Goal: Task Accomplishment & Management: Manage account settings

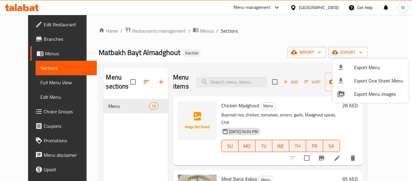
click at [296, 8] on div at bounding box center [206, 90] width 412 height 181
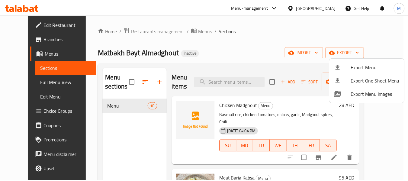
scroll to position [492, 0]
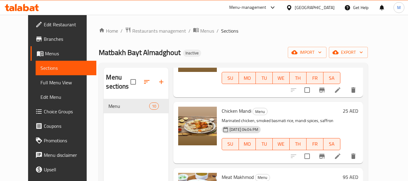
click at [296, 8] on div "[GEOGRAPHIC_DATA]" at bounding box center [315, 7] width 40 height 7
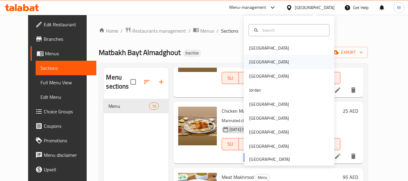
click at [258, 63] on div "[GEOGRAPHIC_DATA]" at bounding box center [268, 62] width 49 height 14
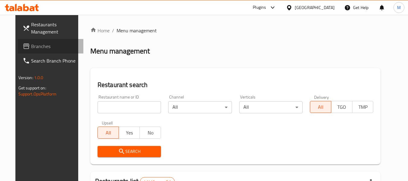
click at [31, 44] on span "Branches" at bounding box center [55, 46] width 48 height 7
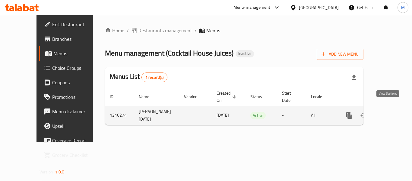
click at [390, 113] on icon "enhanced table" at bounding box center [392, 115] width 5 height 5
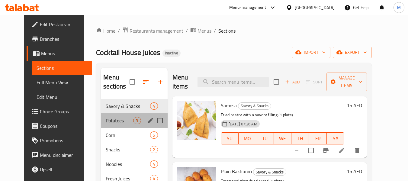
click at [108, 126] on div "Potatoes 3" at bounding box center [134, 120] width 66 height 14
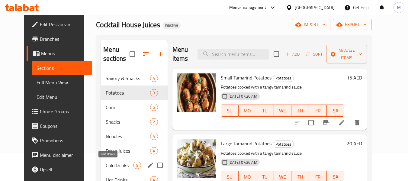
scroll to position [60, 0]
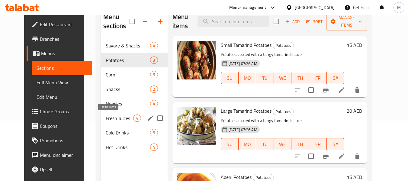
click at [122, 117] on span "Fresh Juices" at bounding box center [119, 117] width 27 height 7
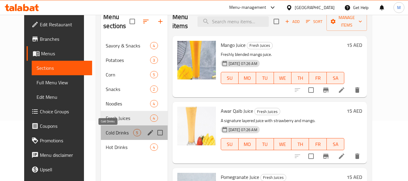
click at [110, 134] on span "Cold Drinks" at bounding box center [119, 132] width 27 height 7
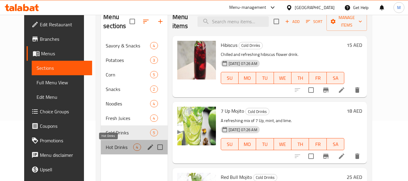
click at [112, 146] on span "Hot Drinks" at bounding box center [119, 146] width 27 height 7
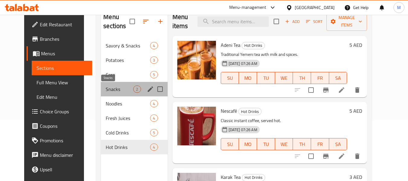
click at [106, 92] on span "Snacks" at bounding box center [119, 88] width 27 height 7
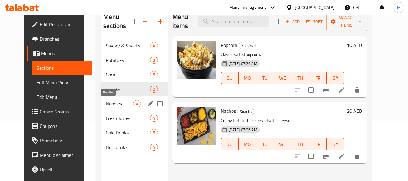
click at [106, 103] on span "Noodles" at bounding box center [119, 103] width 27 height 7
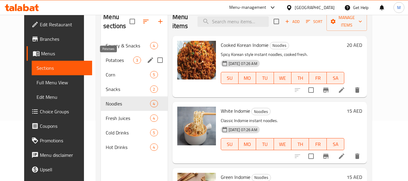
click at [111, 59] on span "Potatoes" at bounding box center [119, 59] width 27 height 7
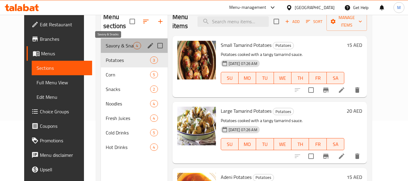
click at [118, 46] on span "Savory & Snacks" at bounding box center [119, 45] width 27 height 7
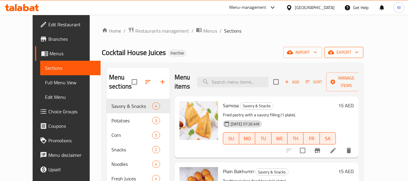
click at [358, 53] on span "export" at bounding box center [343, 53] width 29 height 8
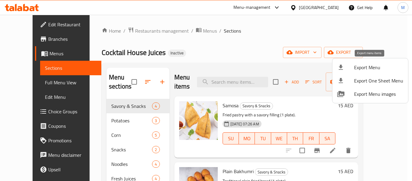
click at [343, 64] on icon at bounding box center [340, 67] width 7 height 7
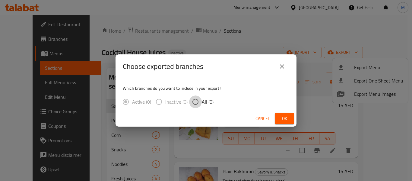
click at [198, 104] on input "All (0)" at bounding box center [195, 101] width 13 height 13
radio input "true"
drag, startPoint x: 286, startPoint y: 115, endPoint x: 112, endPoint y: 69, distance: 180.7
click at [283, 115] on span "Ok" at bounding box center [285, 119] width 10 height 8
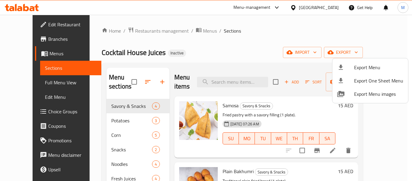
drag, startPoint x: 236, startPoint y: 56, endPoint x: 221, endPoint y: 56, distance: 14.8
click at [236, 56] on div at bounding box center [206, 90] width 412 height 181
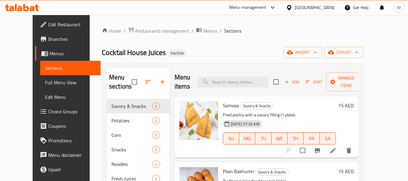
click at [48, 26] on span "Edit Restaurant" at bounding box center [72, 24] width 48 height 7
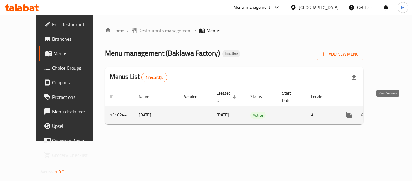
click at [389, 111] on icon "enhanced table" at bounding box center [392, 114] width 7 height 7
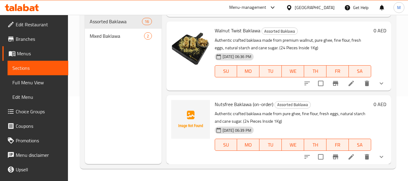
scroll to position [876, 0]
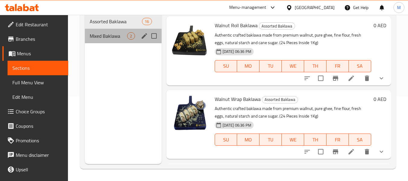
click at [113, 32] on div "Mixed Baklawa 2" at bounding box center [123, 36] width 76 height 14
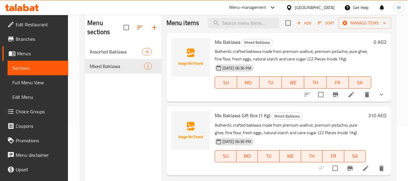
scroll to position [60, 0]
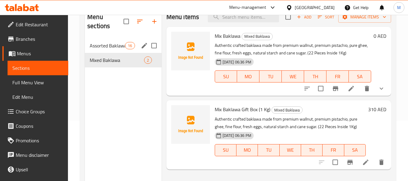
click at [124, 49] on span "Assorted Baklawa" at bounding box center [107, 45] width 35 height 7
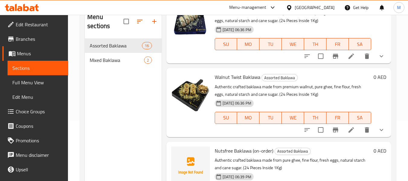
scroll to position [1027, 0]
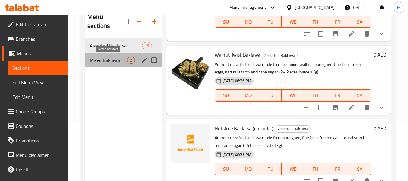
click at [110, 57] on span "Mixed Baklawa" at bounding box center [108, 59] width 37 height 7
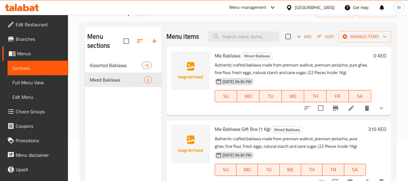
scroll to position [85, 0]
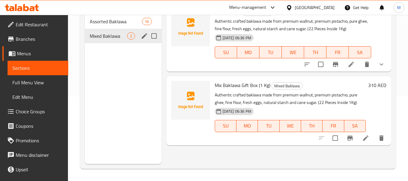
click at [120, 29] on div "Mixed Baklawa 2" at bounding box center [123, 36] width 76 height 14
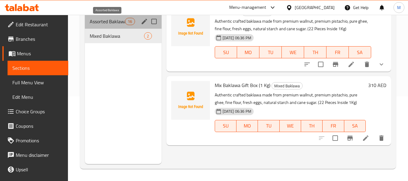
click at [122, 23] on span "Assorted Baklawa" at bounding box center [107, 21] width 35 height 7
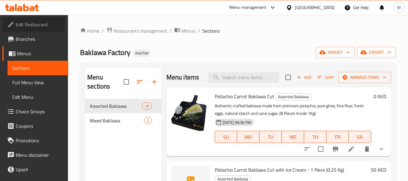
click at [8, 21] on icon at bounding box center [10, 24] width 7 height 7
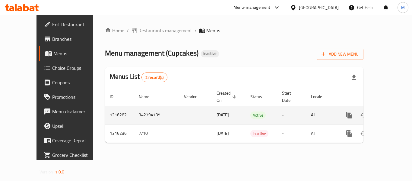
click at [390, 112] on icon "enhanced table" at bounding box center [392, 114] width 5 height 5
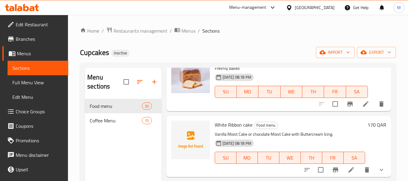
scroll to position [1449, 0]
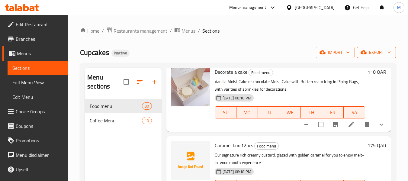
click at [380, 49] on span "export" at bounding box center [376, 53] width 29 height 8
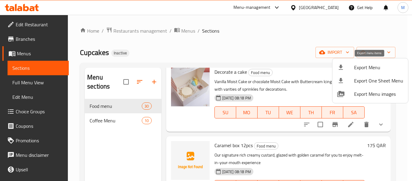
click at [362, 67] on span "Export Menu" at bounding box center [378, 67] width 49 height 7
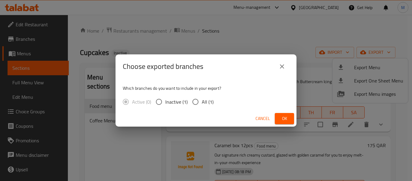
click at [204, 107] on label "All (1)" at bounding box center [201, 101] width 24 height 13
click at [202, 107] on input "All (1)" at bounding box center [195, 101] width 13 height 13
radio input "true"
drag, startPoint x: 287, startPoint y: 122, endPoint x: 253, endPoint y: 107, distance: 37.1
click at [285, 121] on span "Ok" at bounding box center [285, 119] width 10 height 8
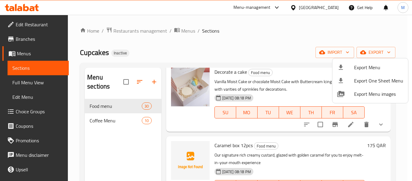
click at [187, 30] on div at bounding box center [206, 90] width 412 height 181
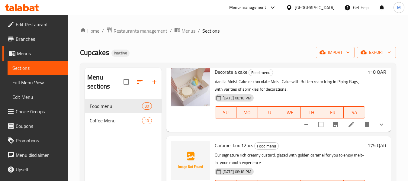
click at [187, 30] on span "Menus" at bounding box center [188, 30] width 14 height 7
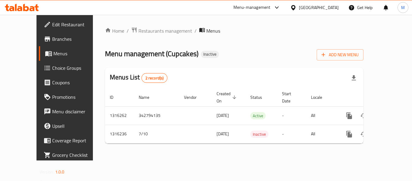
click at [215, 151] on div "Home / Restaurants management / Menus Menu management ( Cupcakes ) Inactive Add…" at bounding box center [234, 87] width 283 height 145
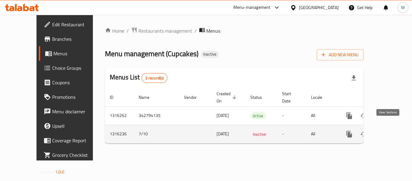
click at [389, 130] on icon "enhanced table" at bounding box center [392, 133] width 7 height 7
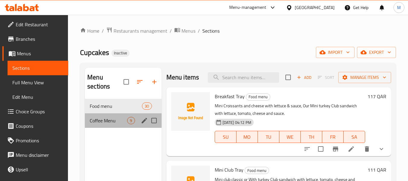
click at [117, 125] on div "Coffee Menu 9" at bounding box center [123, 120] width 76 height 14
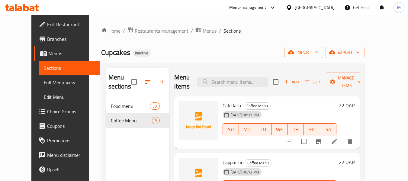
click at [202, 28] on span "Menus" at bounding box center [209, 30] width 14 height 7
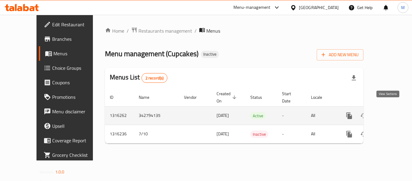
click at [389, 112] on icon "enhanced table" at bounding box center [392, 115] width 7 height 7
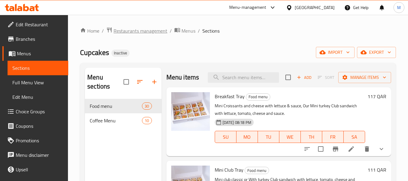
click at [154, 34] on span "Restaurants management" at bounding box center [140, 30] width 54 height 7
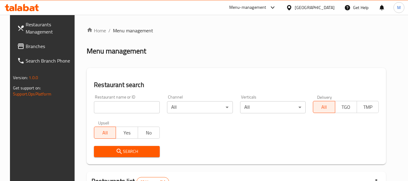
click at [292, 9] on icon at bounding box center [289, 8] width 6 height 6
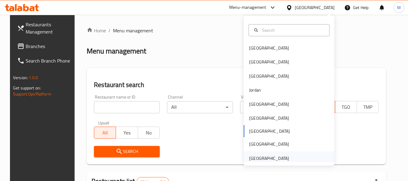
click at [263, 159] on div "[GEOGRAPHIC_DATA]" at bounding box center [269, 158] width 40 height 7
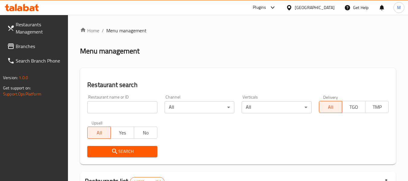
click at [122, 106] on input "search" at bounding box center [122, 107] width 70 height 12
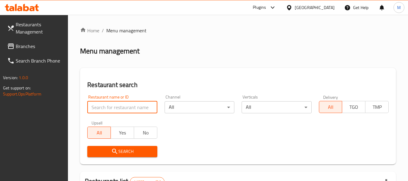
paste input "Zordaar Restaurant Dubai"
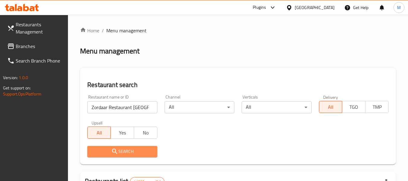
click at [129, 151] on span "Search" at bounding box center [122, 152] width 60 height 8
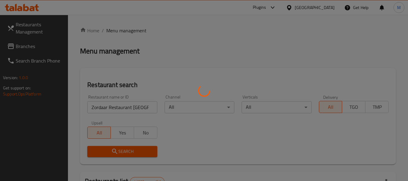
click at [156, 52] on div at bounding box center [204, 90] width 408 height 181
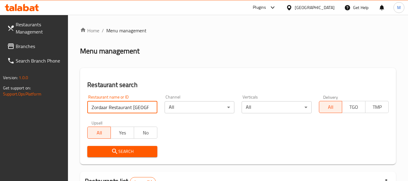
drag, startPoint x: 143, startPoint y: 106, endPoint x: 134, endPoint y: 106, distance: 9.1
click at [134, 106] on input "Zordaar Restaurant Dubai" at bounding box center [122, 107] width 70 height 12
type input "Zordaar Restaurant D"
click button "Search" at bounding box center [122, 151] width 70 height 11
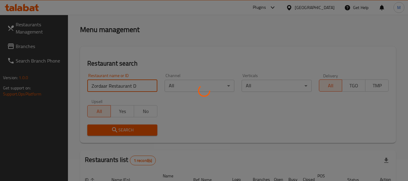
scroll to position [88, 0]
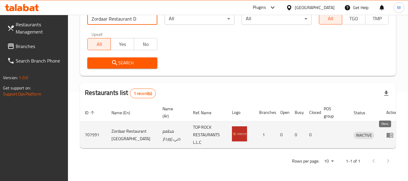
click at [386, 133] on icon "enhanced table" at bounding box center [389, 134] width 7 height 5
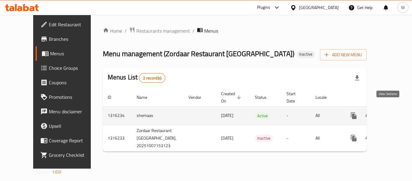
click at [393, 108] on link "enhanced table" at bounding box center [397, 115] width 14 height 14
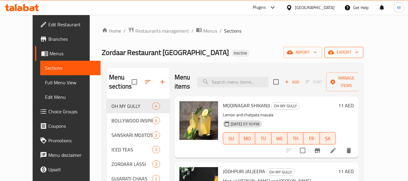
click at [358, 53] on span "export" at bounding box center [343, 53] width 29 height 8
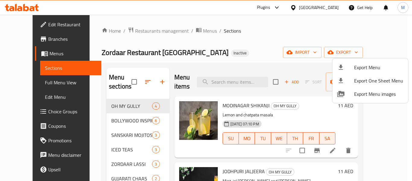
click at [363, 69] on span "Export Menu" at bounding box center [378, 67] width 49 height 7
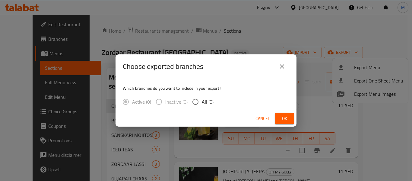
click at [196, 100] on input "All (0)" at bounding box center [195, 101] width 13 height 13
radio input "true"
click at [266, 118] on span "Cancel" at bounding box center [263, 119] width 14 height 8
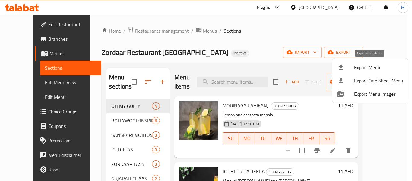
click at [362, 67] on span "Export Menu" at bounding box center [378, 67] width 49 height 7
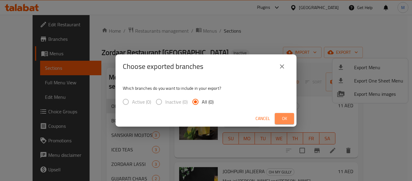
click at [283, 118] on span "Ok" at bounding box center [285, 119] width 10 height 8
click at [365, 69] on div "Choose exported branches Which branches do you want to include in your export? …" at bounding box center [206, 90] width 412 height 181
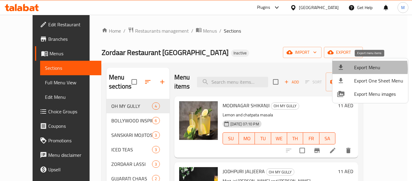
click at [355, 69] on span "Export Menu" at bounding box center [378, 67] width 49 height 7
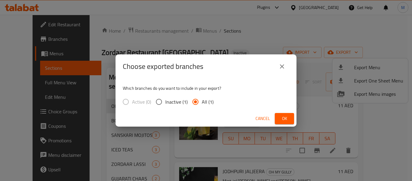
click at [288, 117] on span "Ok" at bounding box center [285, 119] width 10 height 8
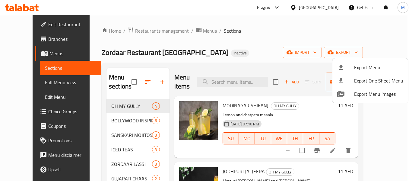
click at [239, 126] on div at bounding box center [206, 90] width 412 height 181
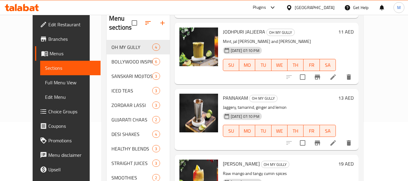
scroll to position [111, 0]
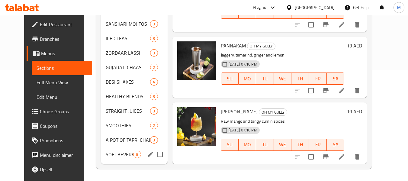
click at [101, 159] on div "SOFT BEVERAGE 6" at bounding box center [134, 154] width 66 height 14
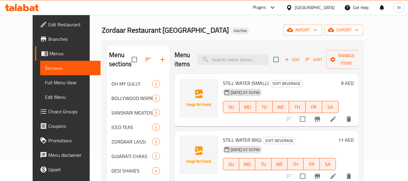
scroll to position [21, 0]
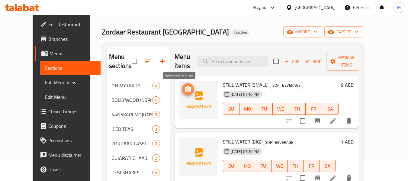
click at [185, 87] on icon "upload picture" at bounding box center [188, 88] width 6 height 5
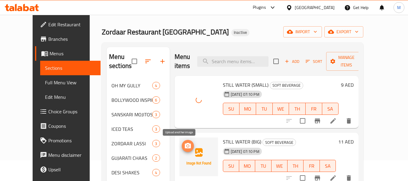
click at [184, 148] on icon "upload picture" at bounding box center [187, 145] width 7 height 7
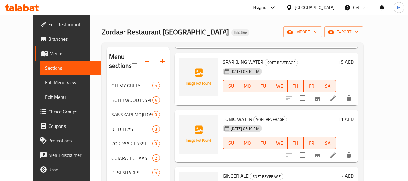
scroll to position [128, 0]
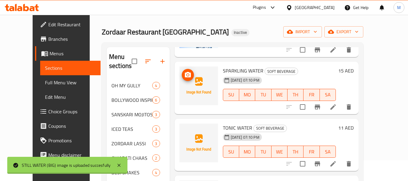
click at [185, 74] on icon "upload picture" at bounding box center [188, 74] width 6 height 5
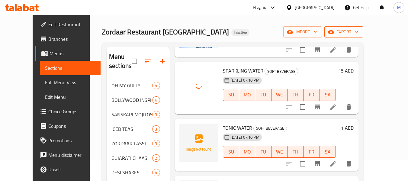
click at [358, 33] on span "export" at bounding box center [343, 32] width 29 height 8
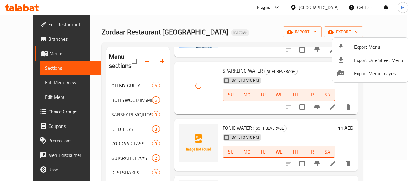
click at [200, 30] on div at bounding box center [206, 90] width 412 height 181
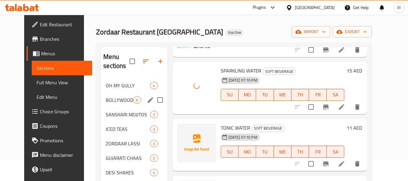
click at [115, 97] on span "BOLLYWOOD INSPIRED" at bounding box center [119, 99] width 27 height 7
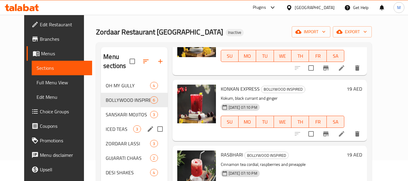
click at [107, 126] on span "ICED TEAS" at bounding box center [119, 128] width 27 height 7
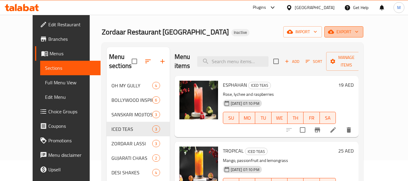
click at [358, 34] on span "export" at bounding box center [343, 32] width 29 height 8
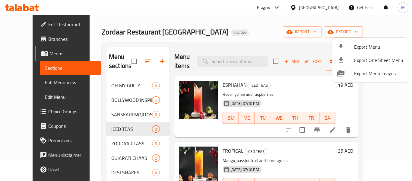
click at [107, 90] on div at bounding box center [206, 90] width 412 height 181
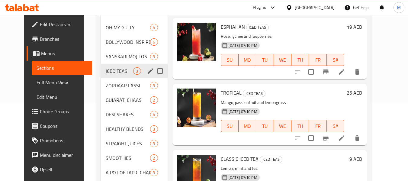
scroll to position [111, 0]
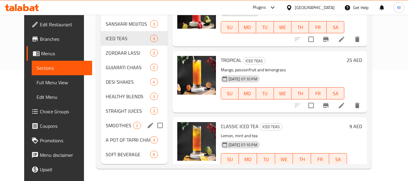
drag, startPoint x: 111, startPoint y: 132, endPoint x: 115, endPoint y: 147, distance: 16.3
click at [111, 135] on div "OH MY GULLY 4 BOLLYWOOD INSPIRED 6 SANSKARI MOJITOS 3 ICED TEAS 3 ZORDAAR LASSI…" at bounding box center [134, 75] width 66 height 174
click at [116, 154] on span "SOFT BEVERAGE" at bounding box center [119, 154] width 27 height 7
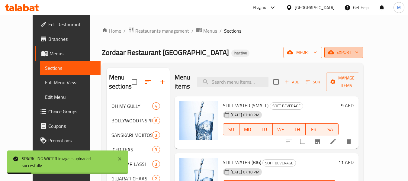
click at [358, 53] on span "export" at bounding box center [343, 53] width 29 height 8
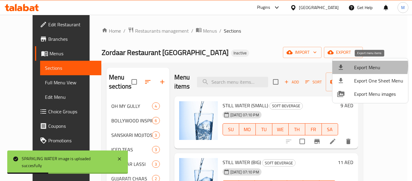
click at [362, 66] on span "Export Menu" at bounding box center [378, 67] width 49 height 7
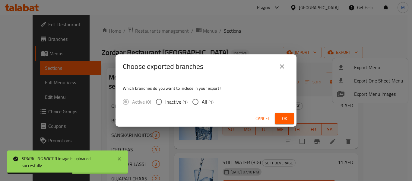
click at [194, 102] on input "All (1)" at bounding box center [195, 101] width 13 height 13
radio input "true"
click at [287, 118] on span "Ok" at bounding box center [285, 119] width 10 height 8
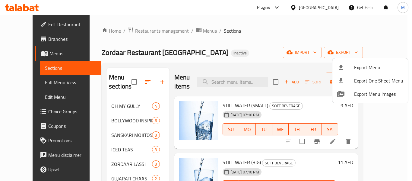
click at [135, 28] on div at bounding box center [206, 90] width 412 height 181
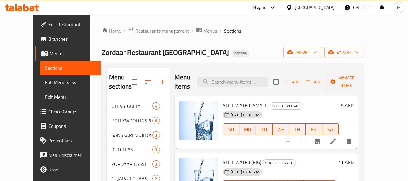
click at [135, 28] on span "Restaurants management" at bounding box center [162, 30] width 54 height 7
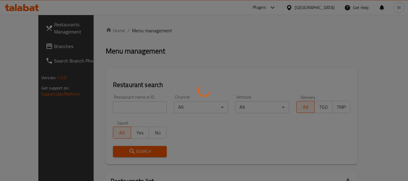
click at [27, 29] on div at bounding box center [204, 90] width 408 height 181
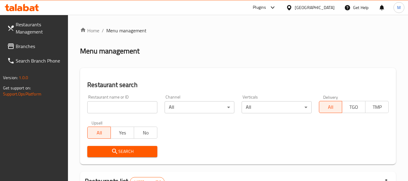
click at [27, 29] on span "Restaurants Management" at bounding box center [40, 28] width 48 height 14
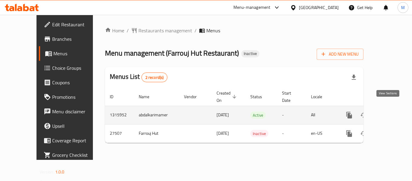
click at [391, 111] on icon "enhanced table" at bounding box center [392, 114] width 7 height 7
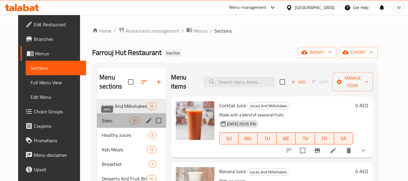
click at [115, 123] on span "Sides" at bounding box center [116, 120] width 28 height 7
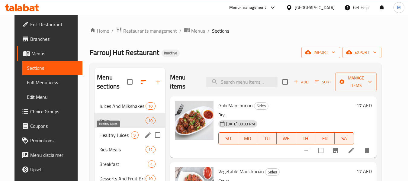
click at [111, 137] on span "Healthy Juices" at bounding box center [114, 134] width 31 height 7
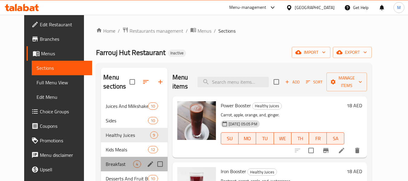
click at [114, 164] on span "Breakfast" at bounding box center [119, 163] width 27 height 7
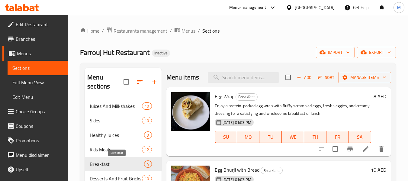
scroll to position [151, 0]
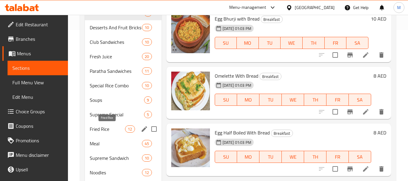
click at [107, 130] on span "Fried Rice" at bounding box center [107, 128] width 35 height 7
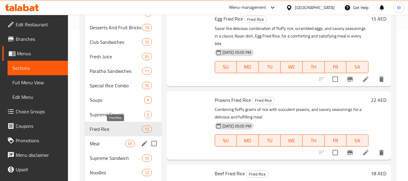
click at [106, 144] on span "Meal" at bounding box center [107, 143] width 35 height 7
click at [106, 162] on div "Supreme Sandwich 10" at bounding box center [123, 158] width 76 height 14
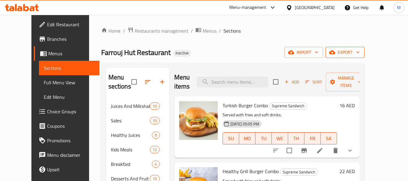
click at [359, 51] on span "export" at bounding box center [344, 53] width 29 height 8
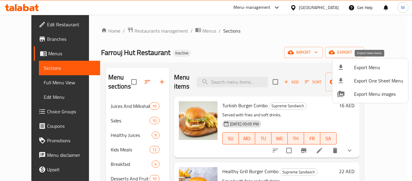
click at [358, 65] on span "Export Menu" at bounding box center [378, 67] width 49 height 7
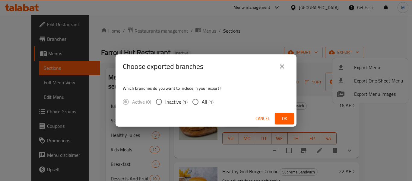
click at [196, 101] on input "All (1)" at bounding box center [195, 101] width 13 height 13
radio input "true"
click at [280, 113] on button "Ok" at bounding box center [284, 118] width 19 height 11
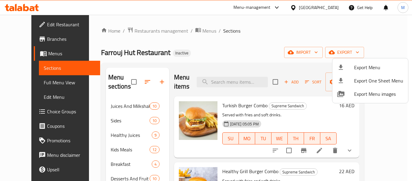
click at [94, 142] on div at bounding box center [206, 90] width 412 height 181
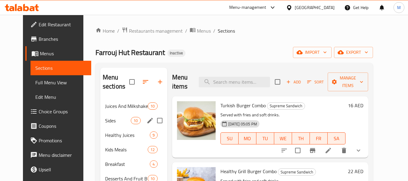
click at [102, 124] on div "Sides 10" at bounding box center [133, 120] width 67 height 14
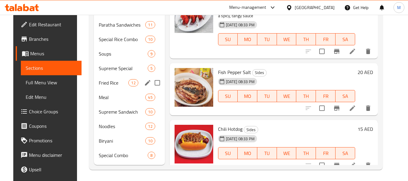
scroll to position [198, 0]
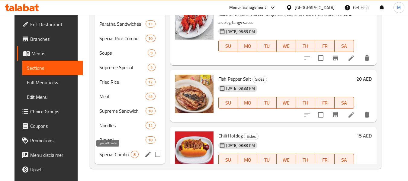
click at [107, 154] on span "Special Combo" at bounding box center [114, 154] width 31 height 7
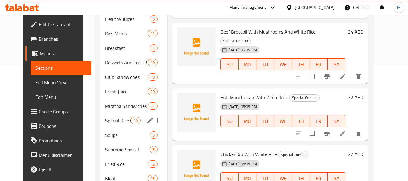
scroll to position [107, 0]
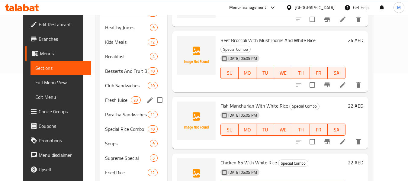
click at [107, 104] on div "Fresh Juice 20" at bounding box center [133, 100] width 67 height 14
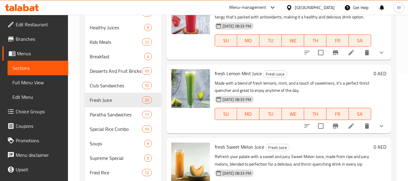
scroll to position [1136, 0]
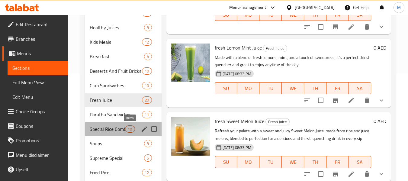
click at [127, 125] on div "10" at bounding box center [130, 128] width 10 height 7
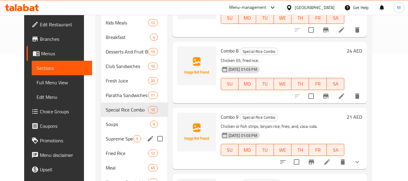
scroll to position [198, 0]
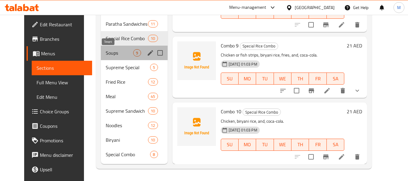
click at [110, 54] on span "Soups" at bounding box center [119, 52] width 27 height 7
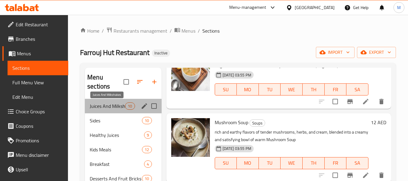
click at [116, 109] on span "Juices And Milkshakes" at bounding box center [107, 105] width 35 height 7
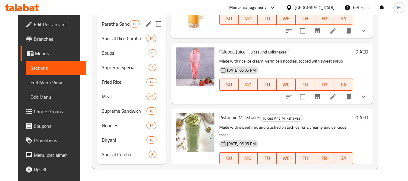
scroll to position [47, 0]
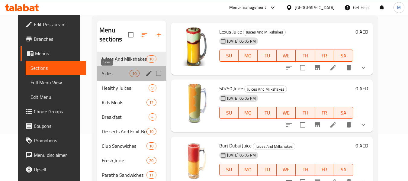
click at [109, 73] on span "Sides" at bounding box center [116, 73] width 28 height 7
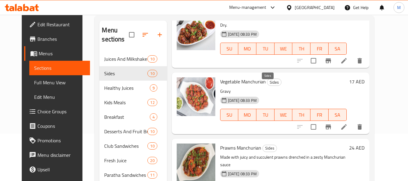
scroll to position [38, 0]
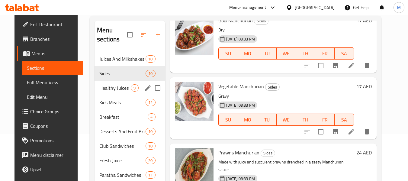
click at [99, 92] on div "Healthy Juices 9" at bounding box center [129, 88] width 70 height 14
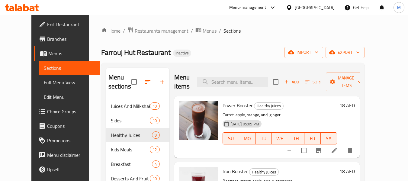
click at [144, 32] on span "Restaurants management" at bounding box center [162, 30] width 54 height 7
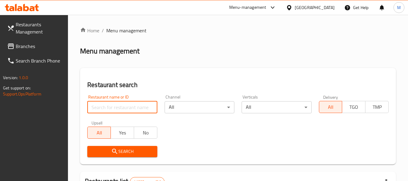
paste input "25979"
type input "25979"
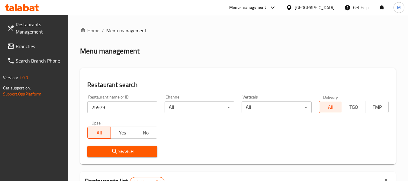
click at [135, 150] on span "Search" at bounding box center [122, 152] width 60 height 8
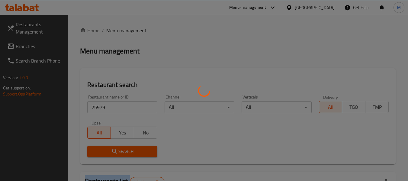
drag, startPoint x: 135, startPoint y: 150, endPoint x: 235, endPoint y: 124, distance: 103.8
click at [141, 150] on div at bounding box center [204, 90] width 408 height 181
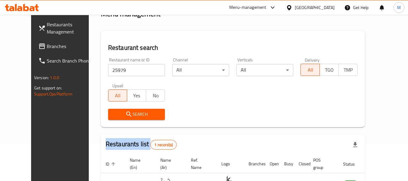
scroll to position [83, 0]
